Goal: Browse casually

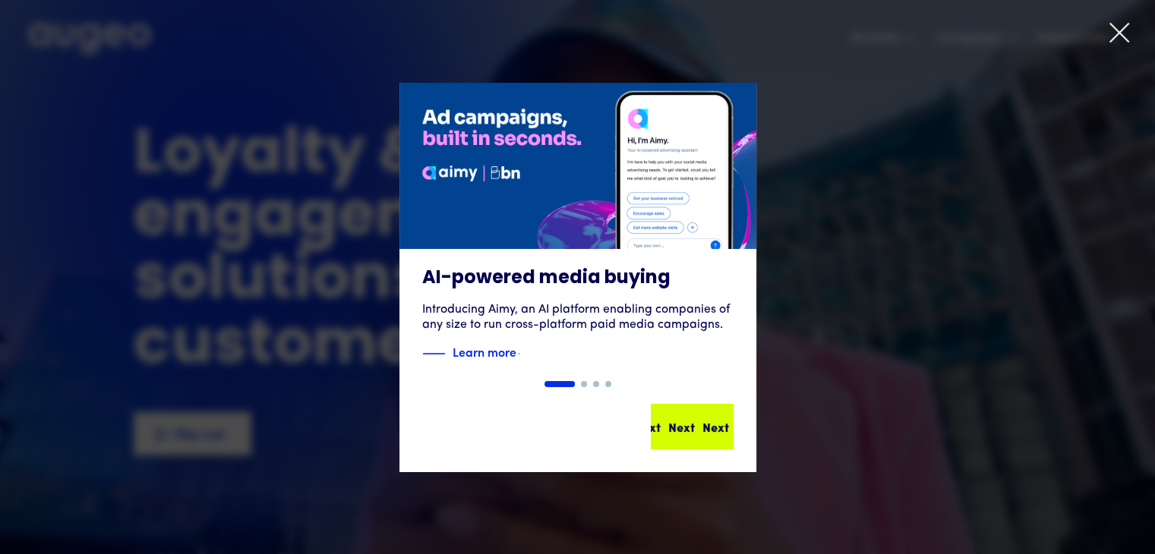
click at [690, 430] on div "Next Next Next Next" at bounding box center [698, 427] width 137 height 18
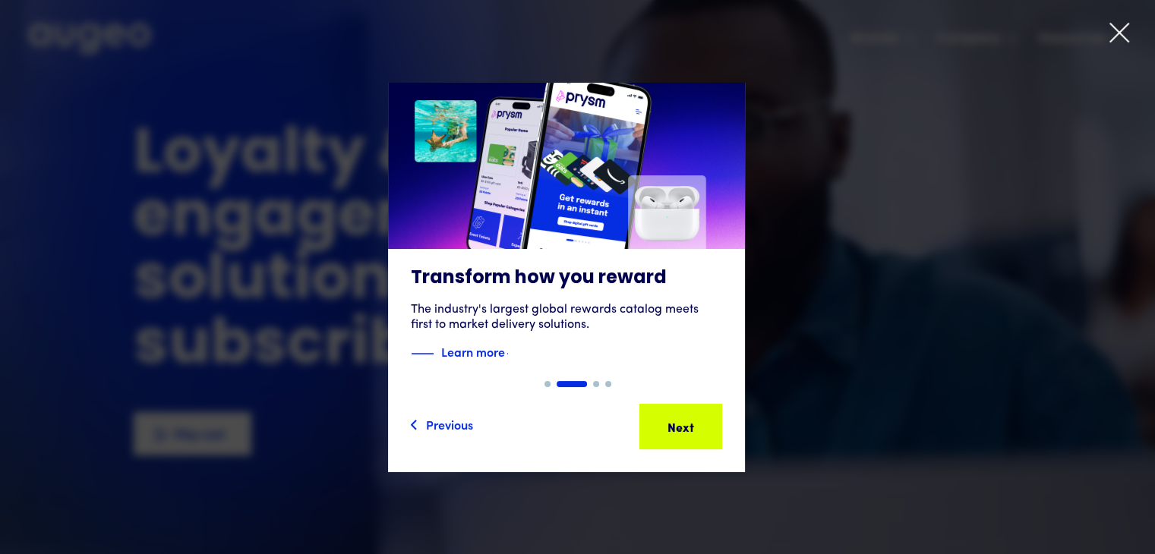
click at [694, 422] on div "Next" at bounding box center [704, 427] width 27 height 18
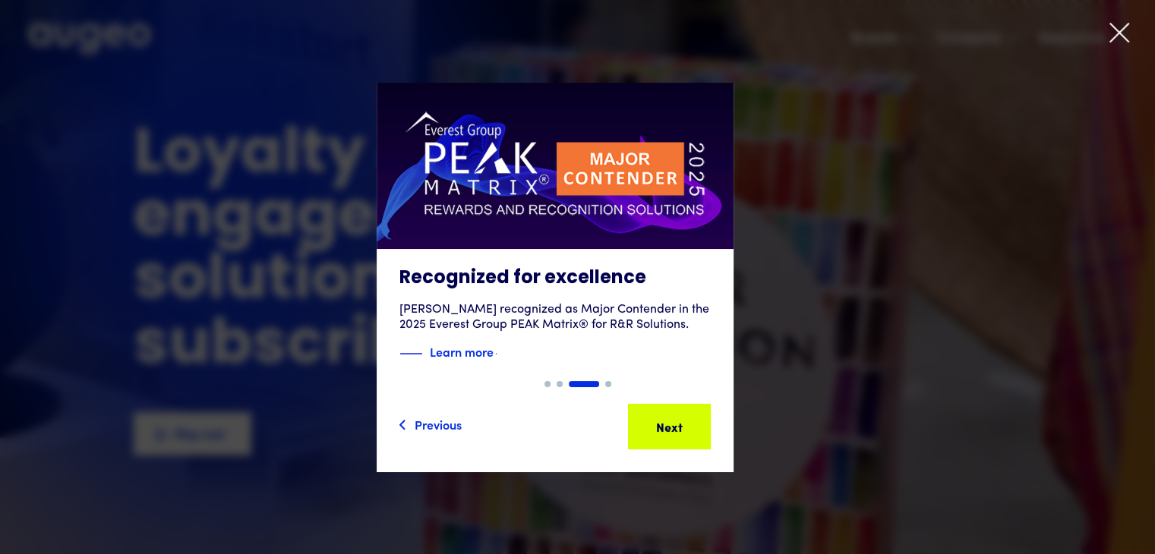
click at [1119, 24] on icon at bounding box center [1119, 32] width 23 height 23
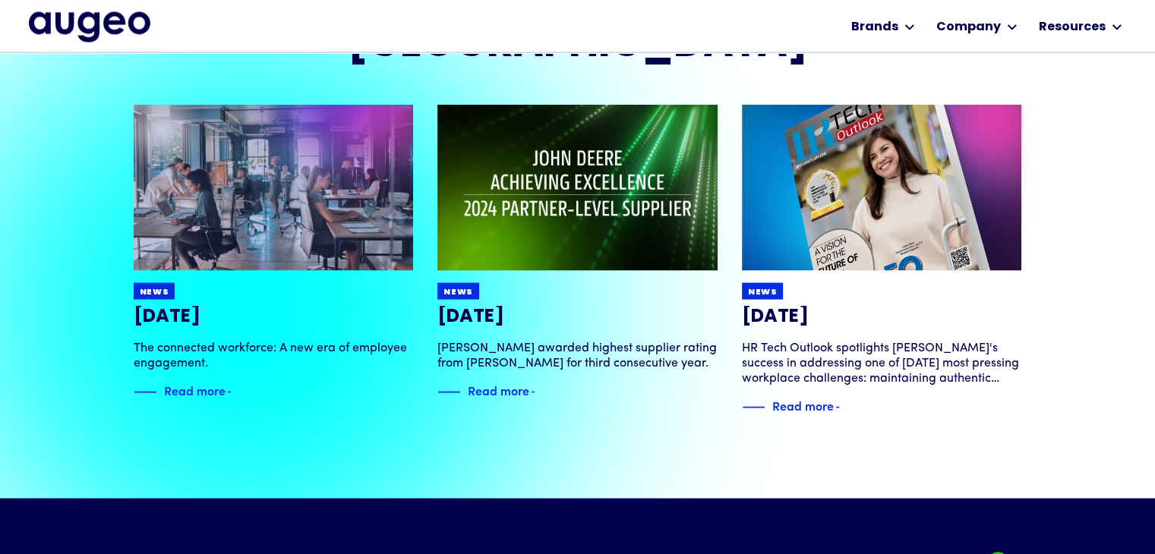
scroll to position [3004, 0]
